Goal: Task Accomplishment & Management: Complete application form

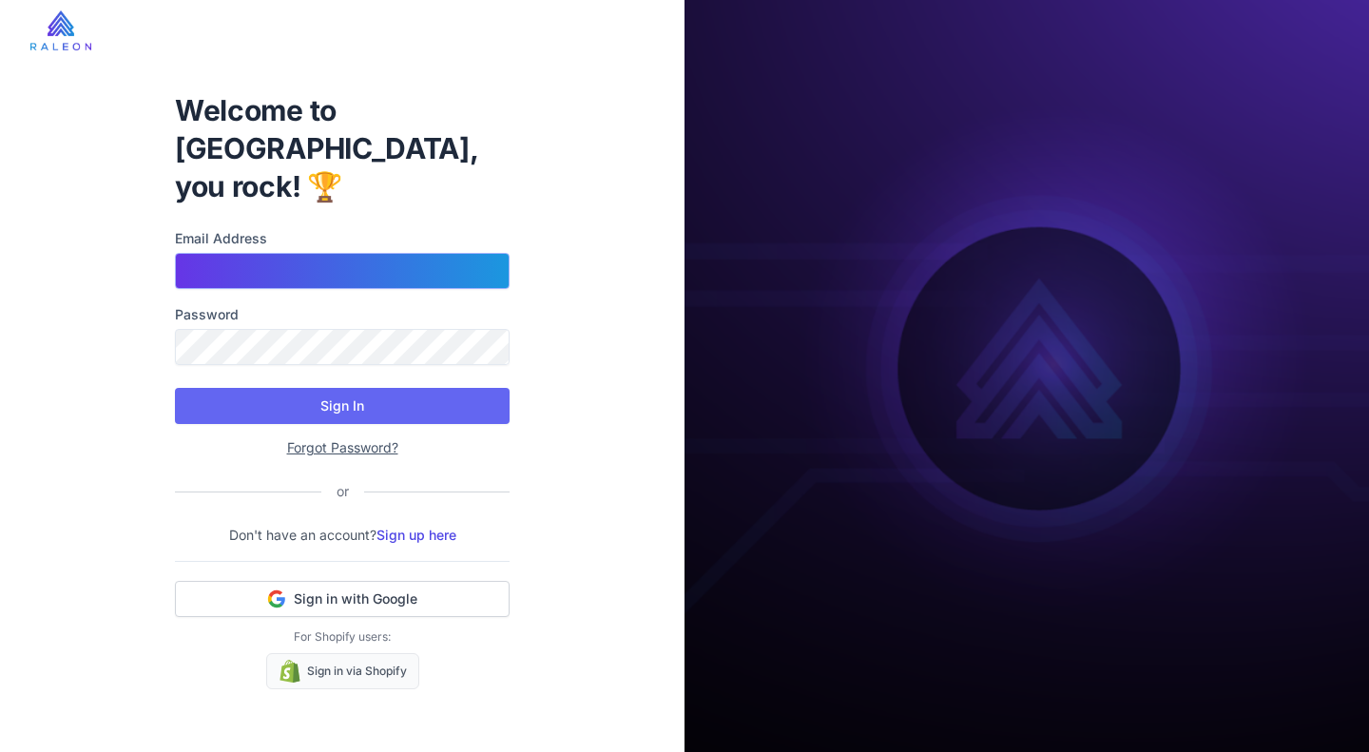
click at [302, 253] on input "Email Address" at bounding box center [342, 271] width 335 height 36
type input "**********"
